Goal: Find contact information: Find contact information

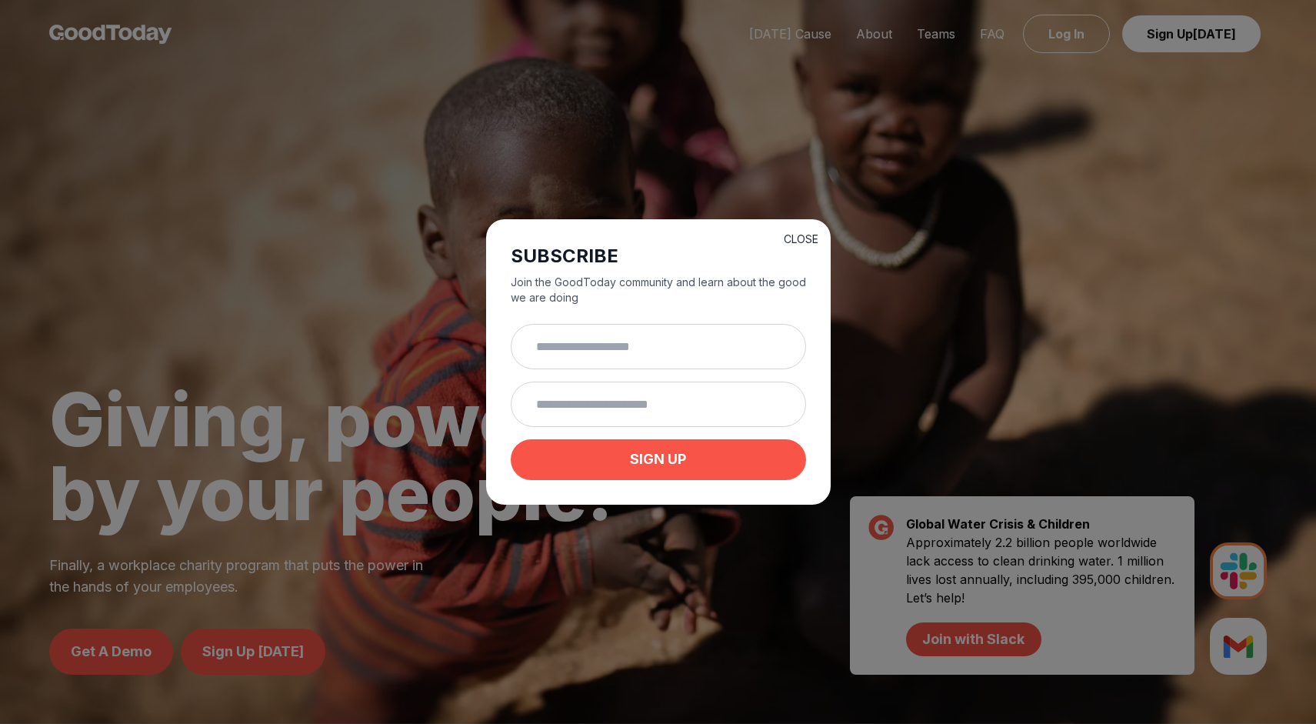
click at [804, 235] on button "CLOSE" at bounding box center [801, 239] width 35 height 15
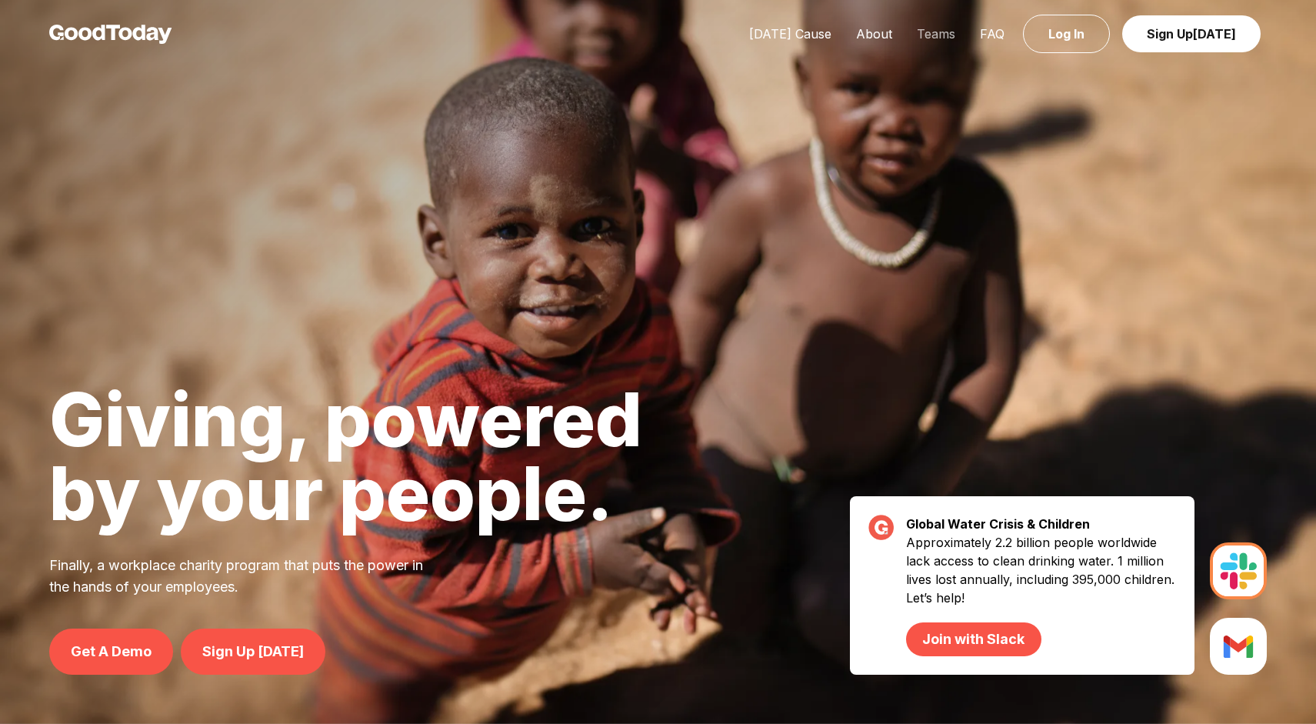
click at [943, 34] on link "Teams" at bounding box center [936, 33] width 63 height 15
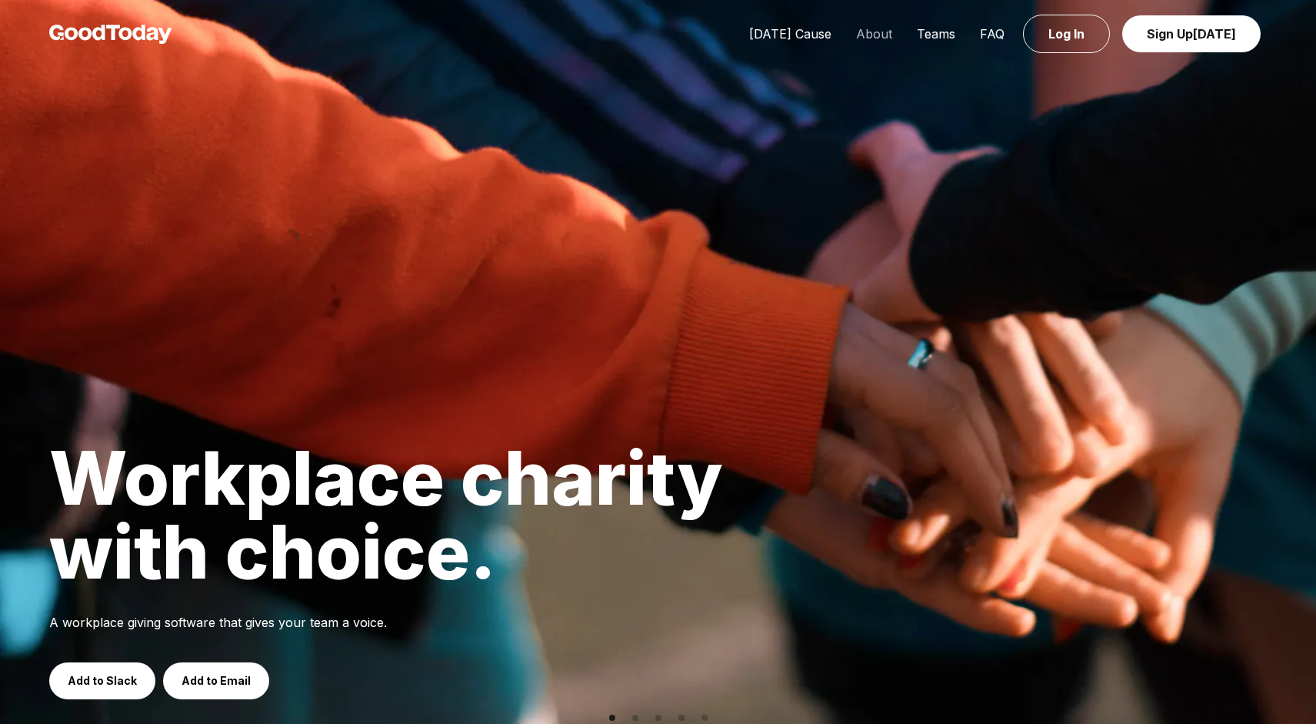
click at [869, 36] on link "About" at bounding box center [874, 33] width 61 height 15
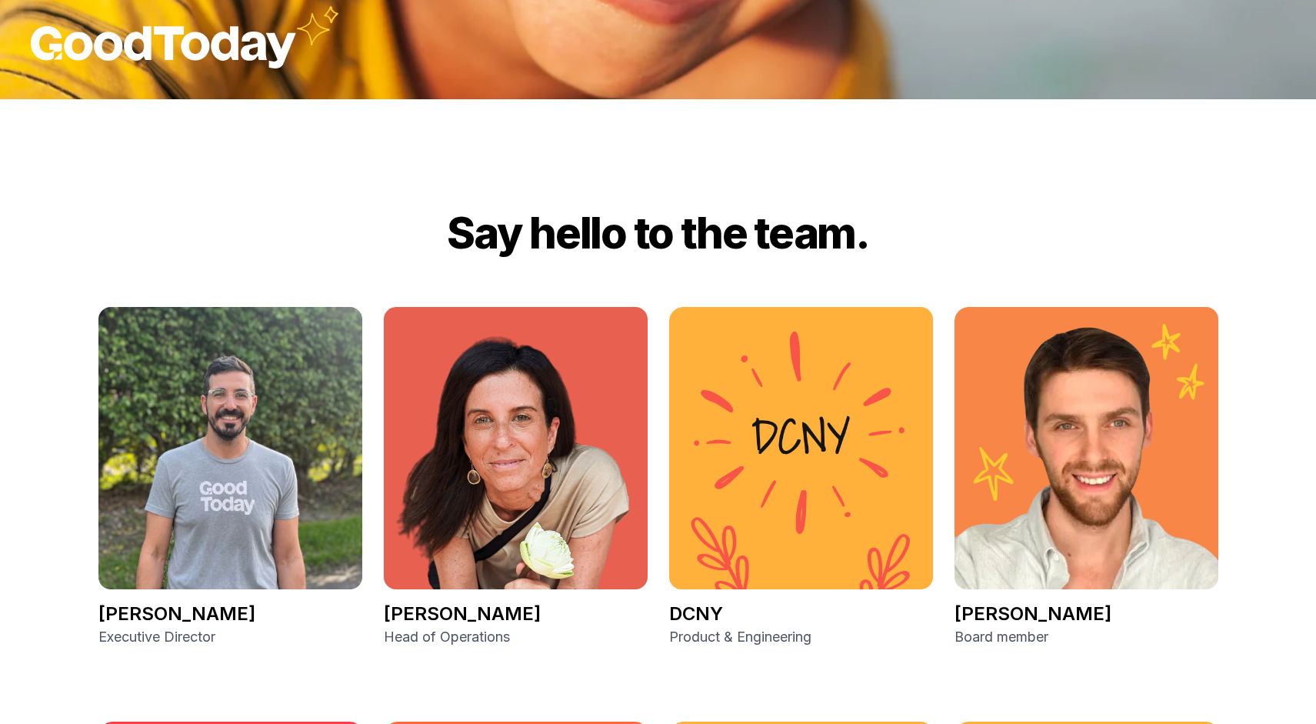
scroll to position [2075, 0]
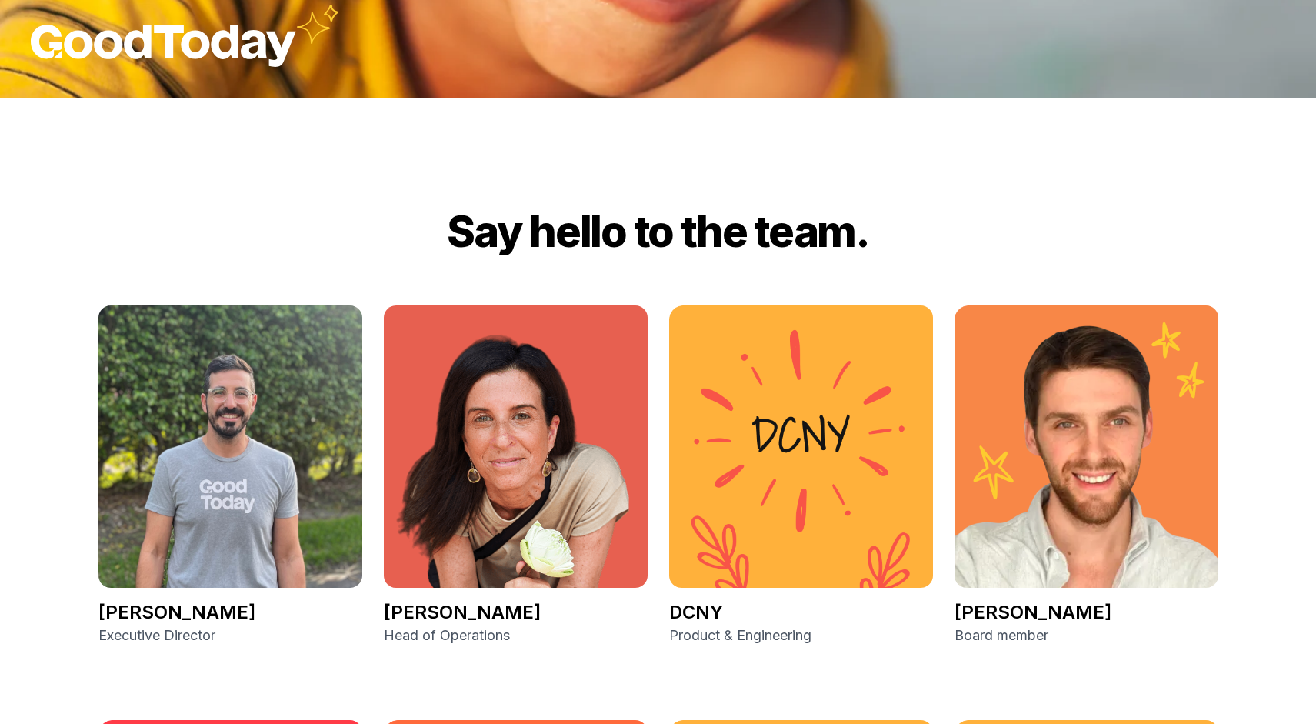
drag, startPoint x: 296, startPoint y: 615, endPoint x: 106, endPoint y: 612, distance: 190.0
click at [106, 612] on p "[PERSON_NAME]" at bounding box center [230, 612] width 264 height 25
copy p "[PERSON_NAME]"
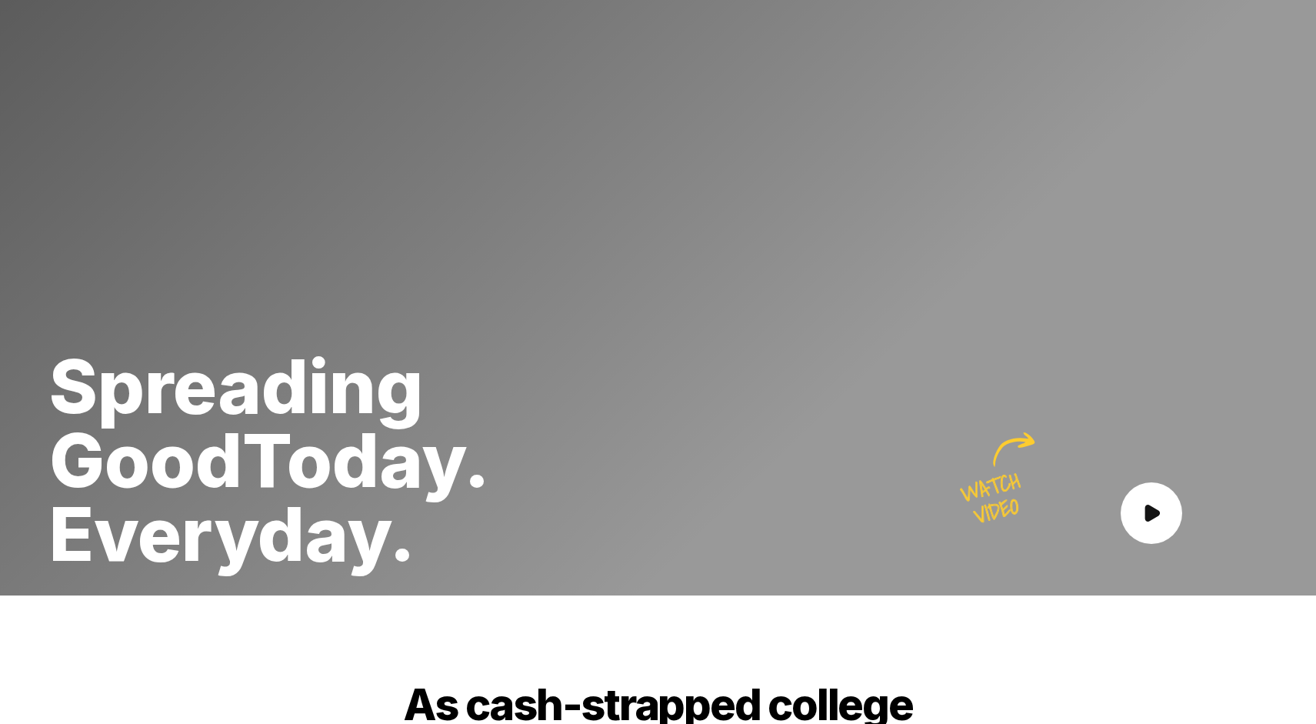
scroll to position [0, 0]
